Goal: Navigation & Orientation: Find specific page/section

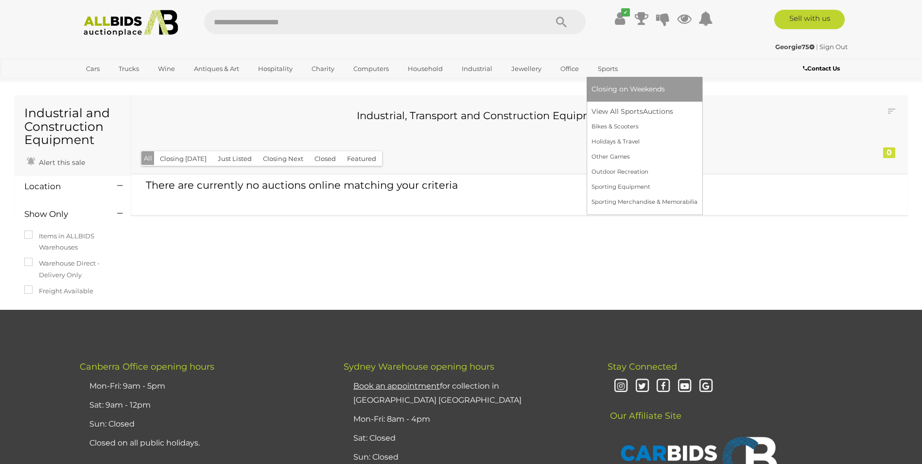
click at [595, 66] on link "Sports" at bounding box center [608, 69] width 33 height 16
click at [614, 112] on link "View All Sports Auctions" at bounding box center [645, 111] width 106 height 15
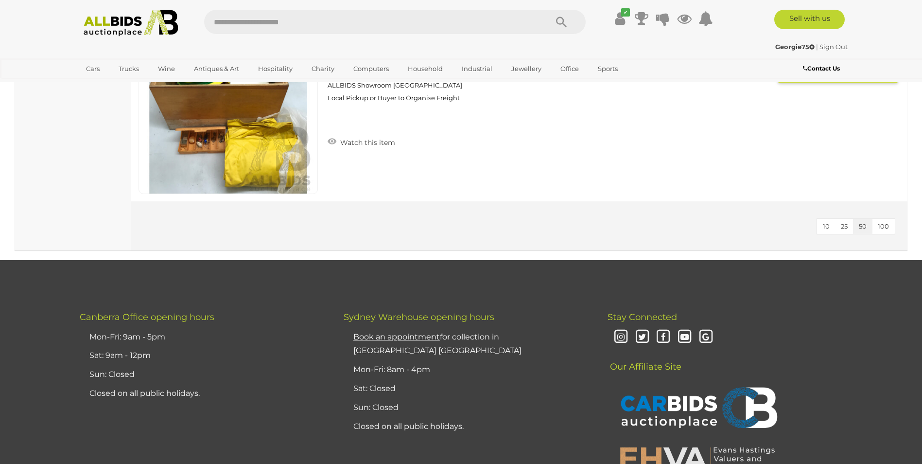
scroll to position [6416, 0]
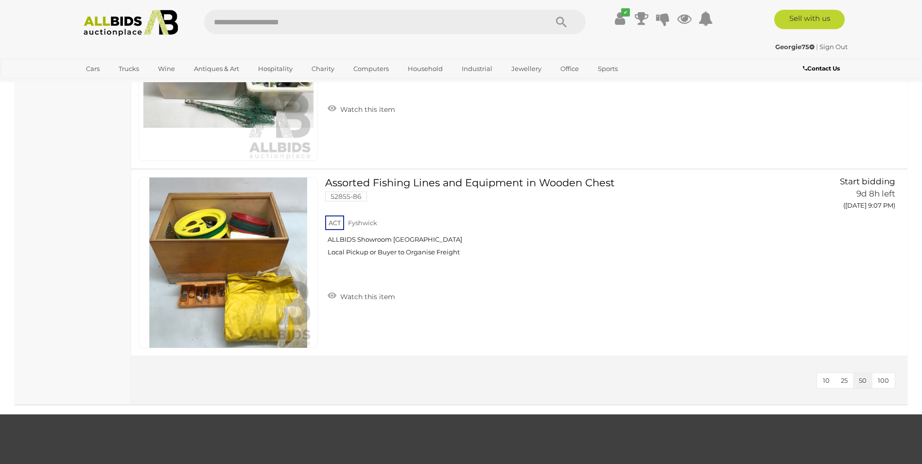
click at [109, 33] on img at bounding box center [130, 23] width 105 height 27
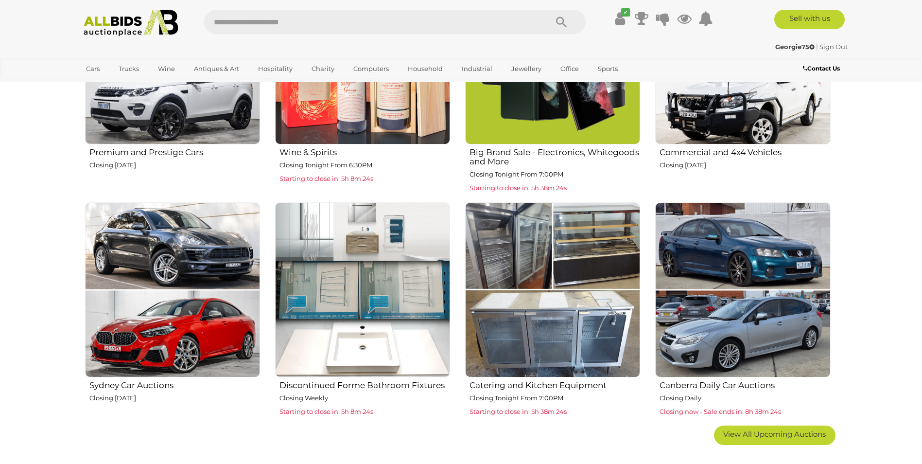
scroll to position [778, 0]
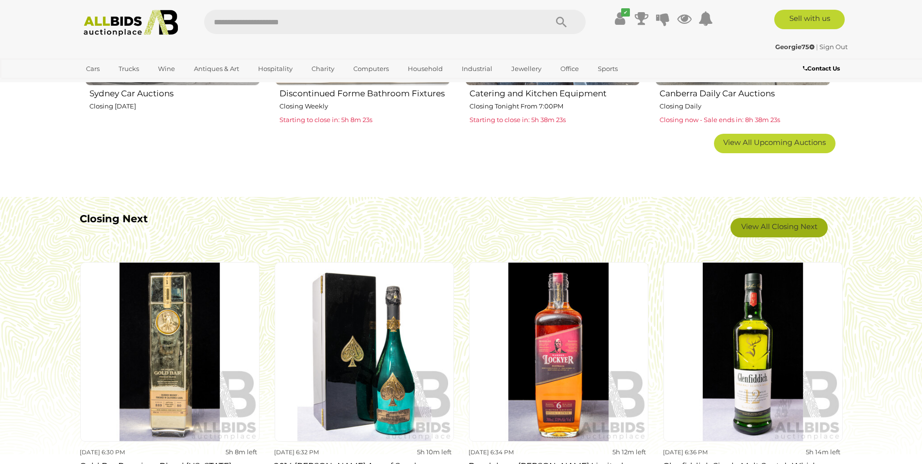
click at [805, 224] on link "View All Closing Next" at bounding box center [779, 227] width 97 height 19
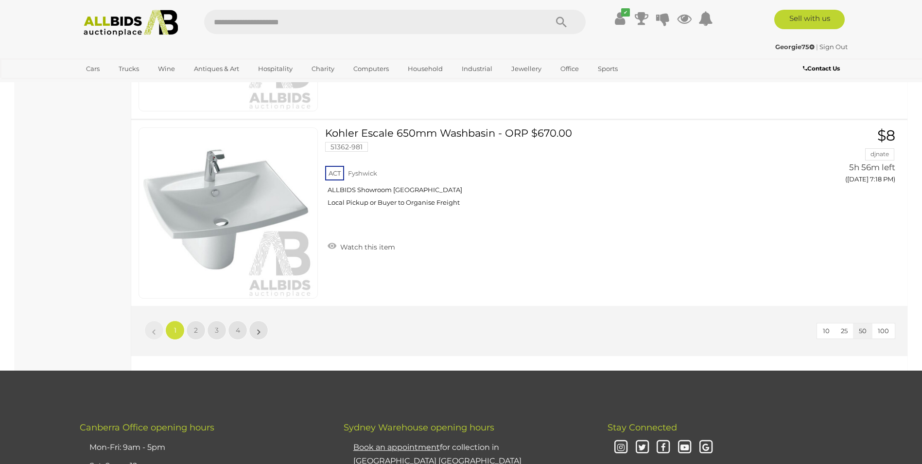
scroll to position [9187, 0]
